Goal: Task Accomplishment & Management: Manage account settings

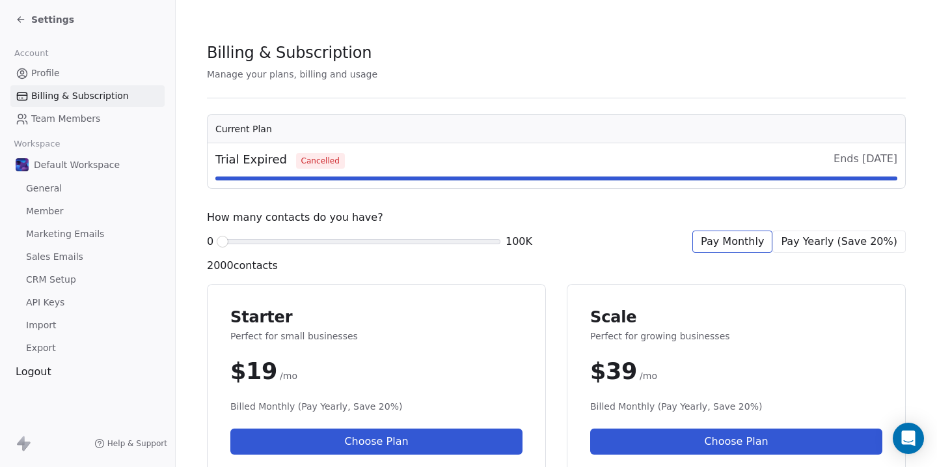
click at [74, 67] on link "Profile" at bounding box center [87, 72] width 154 height 21
click at [74, 66] on link "Profile" at bounding box center [87, 72] width 154 height 21
click at [49, 19] on span "Settings" at bounding box center [52, 19] width 43 height 13
click at [42, 368] on div "Logout" at bounding box center [87, 372] width 154 height 16
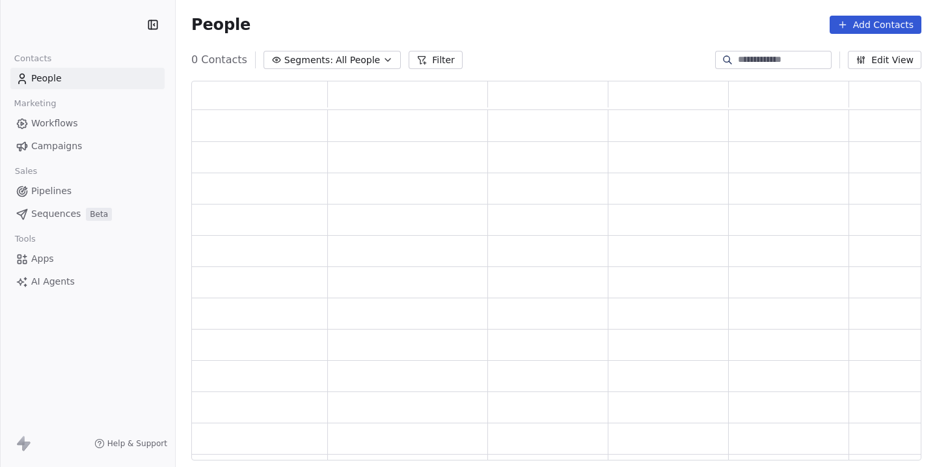
scroll to position [379, 730]
